Goal: Task Accomplishment & Management: Manage account settings

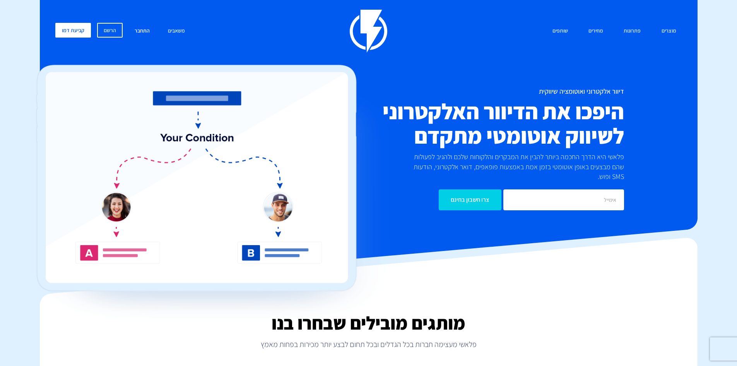
click at [140, 31] on link "התחבר" at bounding box center [142, 31] width 27 height 17
click at [139, 30] on link "התחבר" at bounding box center [142, 31] width 27 height 17
click at [142, 28] on link "התחבר" at bounding box center [142, 31] width 27 height 17
